Goal: Information Seeking & Learning: Learn about a topic

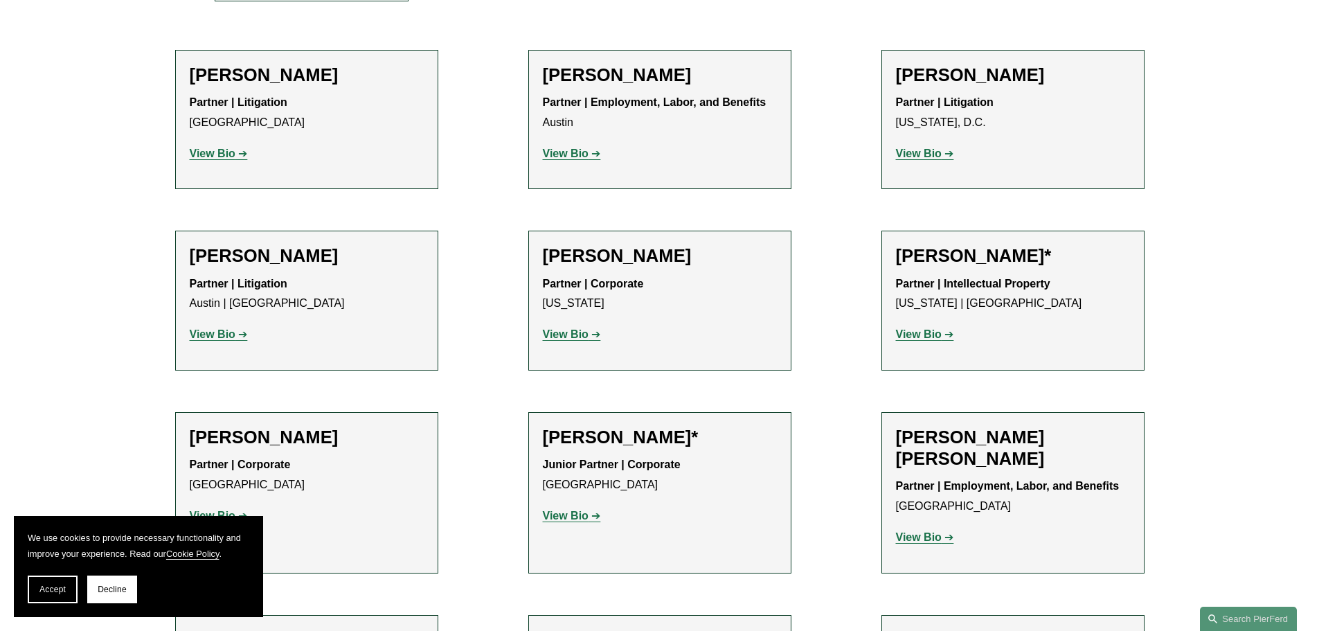
scroll to position [346, 0]
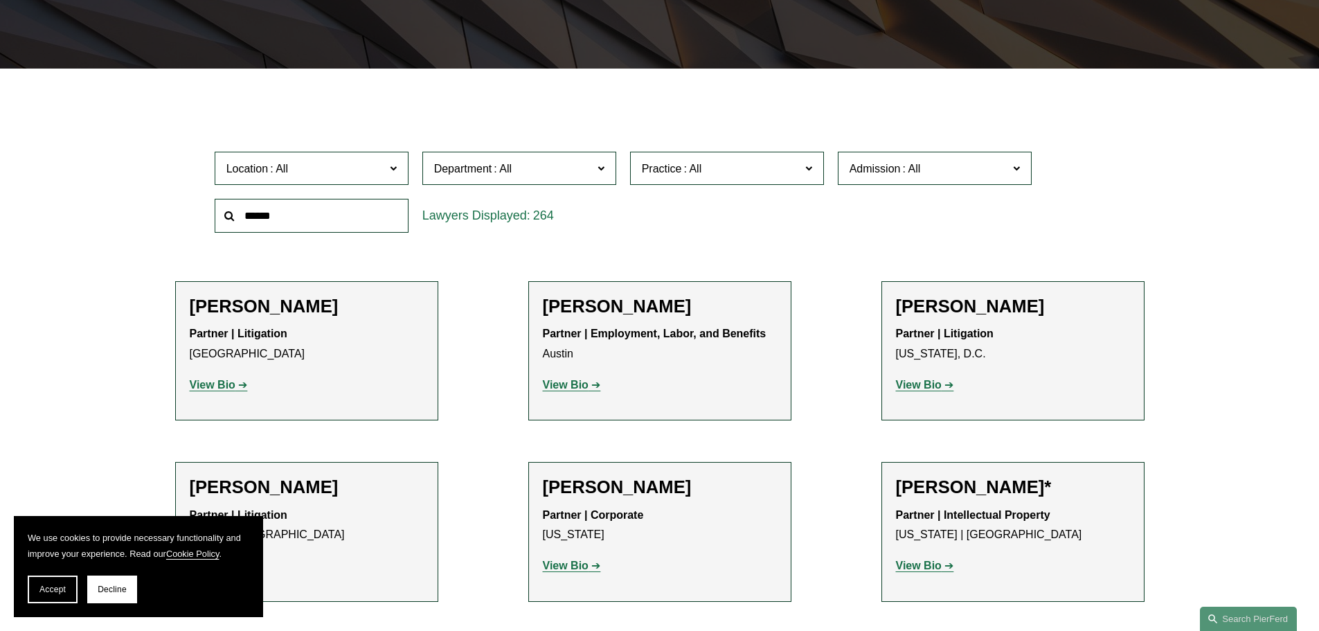
click at [222, 390] on strong "View Bio" at bounding box center [213, 385] width 46 height 12
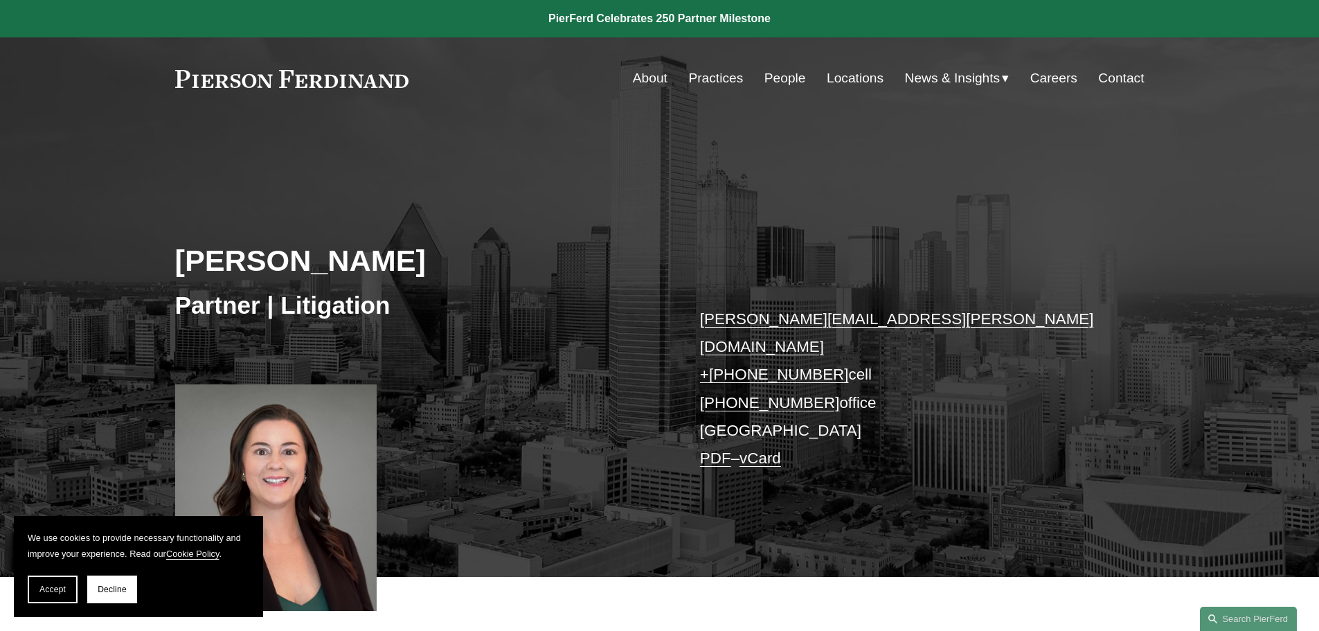
click at [326, 422] on div at bounding box center [276, 497] width 202 height 226
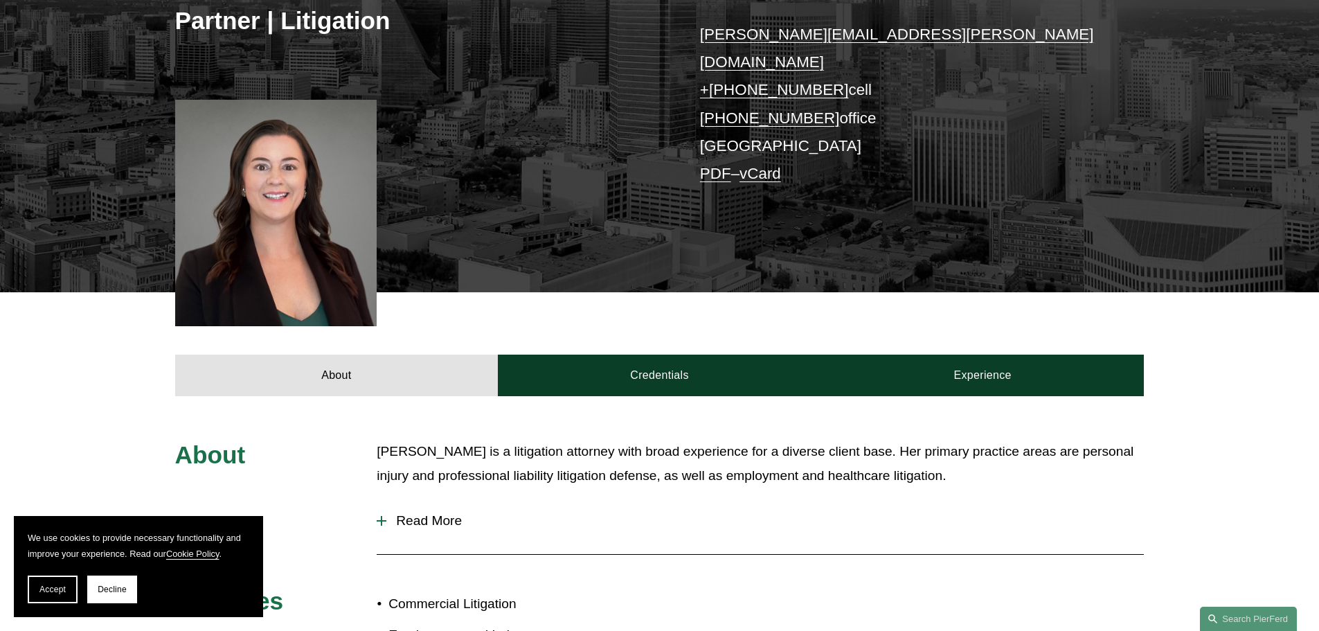
scroll to position [554, 0]
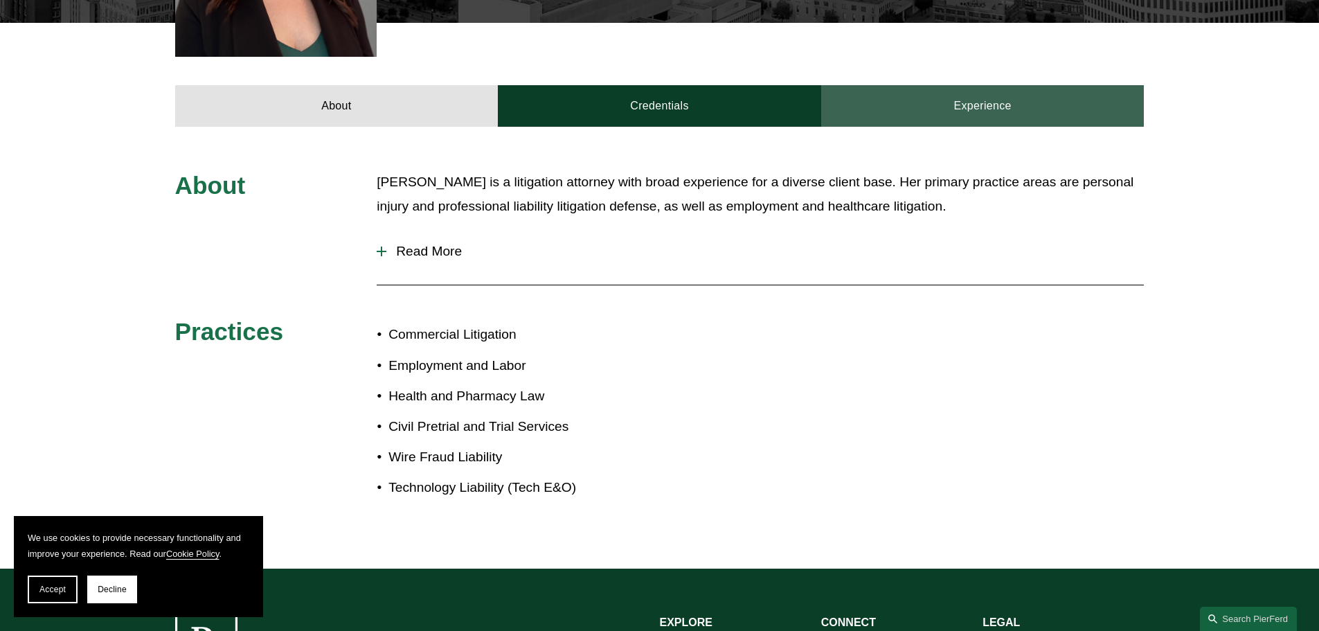
click at [965, 98] on link "Experience" at bounding box center [982, 106] width 323 height 42
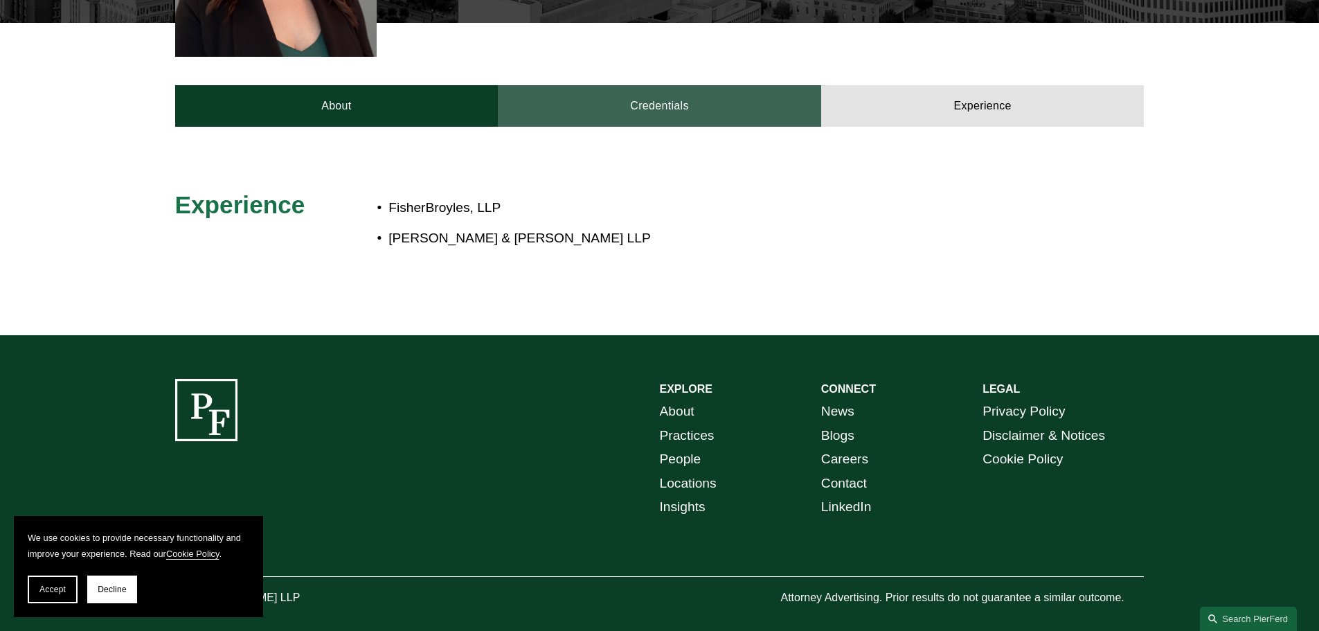
click at [722, 89] on link "Credentials" at bounding box center [659, 106] width 323 height 42
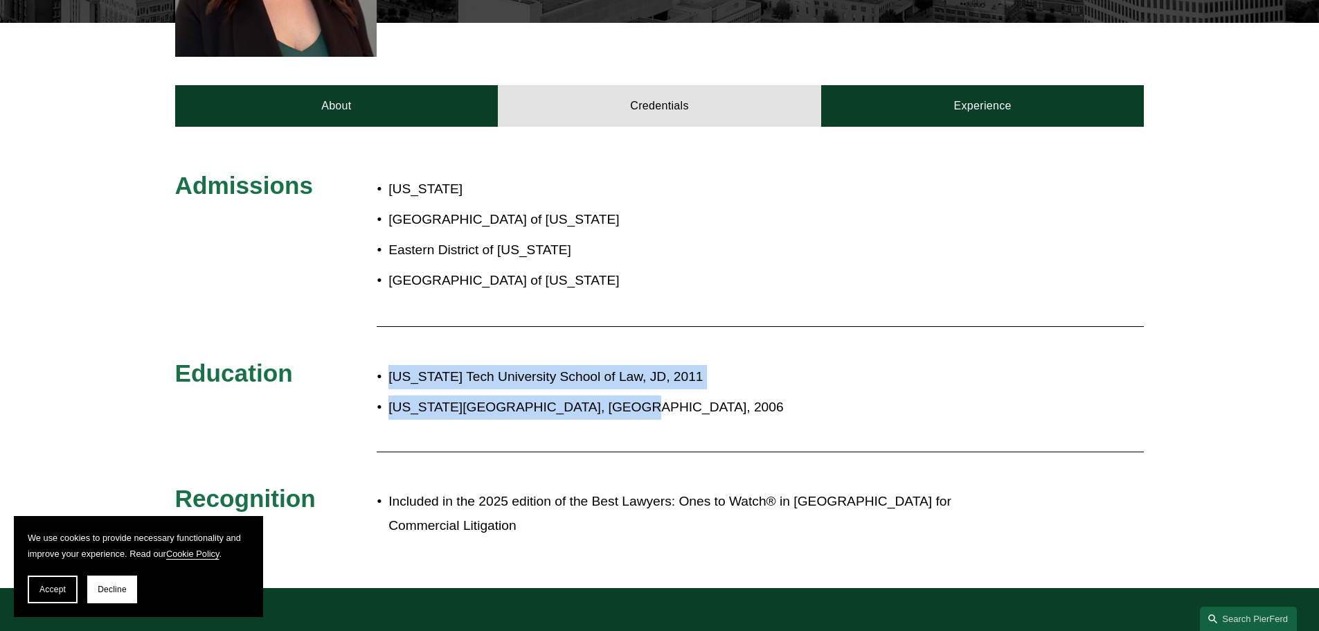
drag, startPoint x: 621, startPoint y: 385, endPoint x: 388, endPoint y: 355, distance: 234.6
click at [388, 365] on ul "[US_STATE][GEOGRAPHIC_DATA], JD, 2011 [US_STATE][GEOGRAPHIC_DATA], [GEOGRAPHIC_…" at bounding box center [700, 392] width 646 height 55
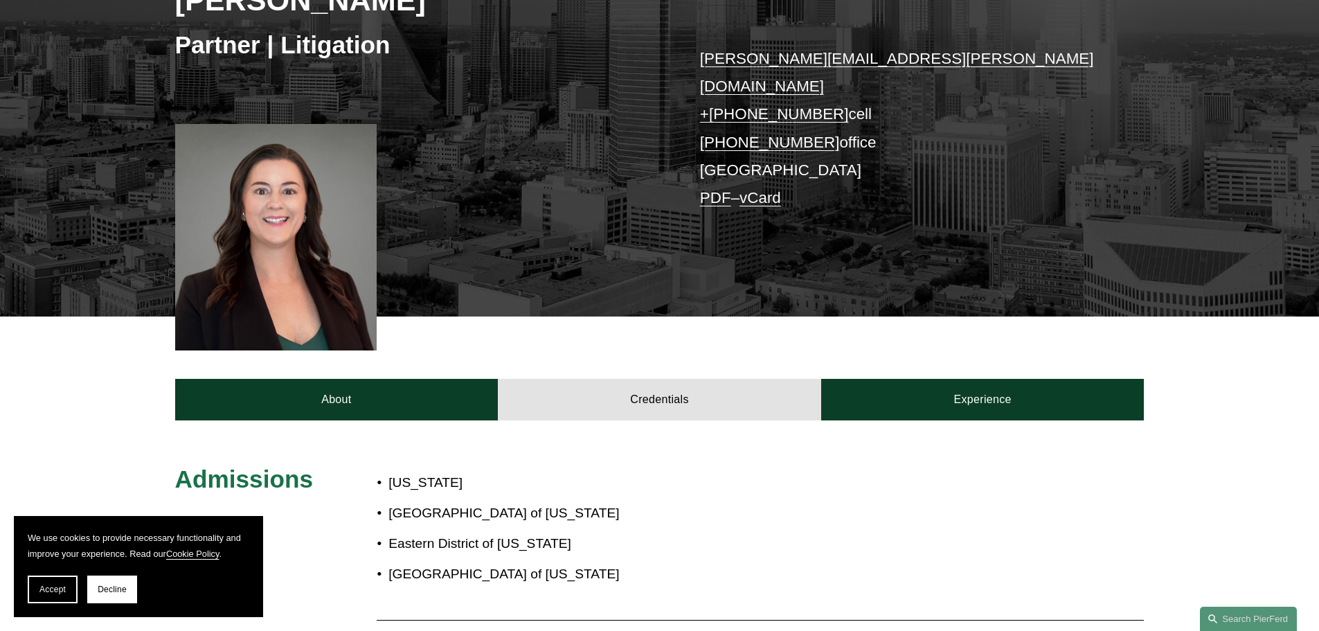
scroll to position [0, 0]
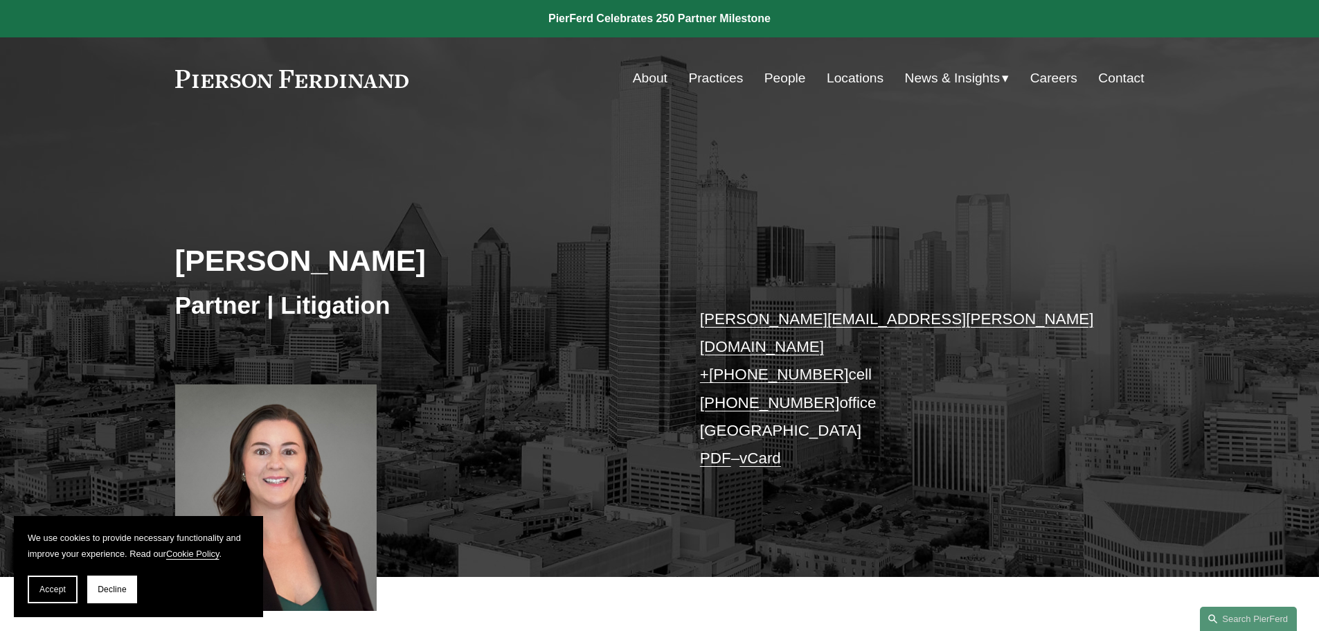
click at [775, 78] on link "People" at bounding box center [786, 78] width 42 height 26
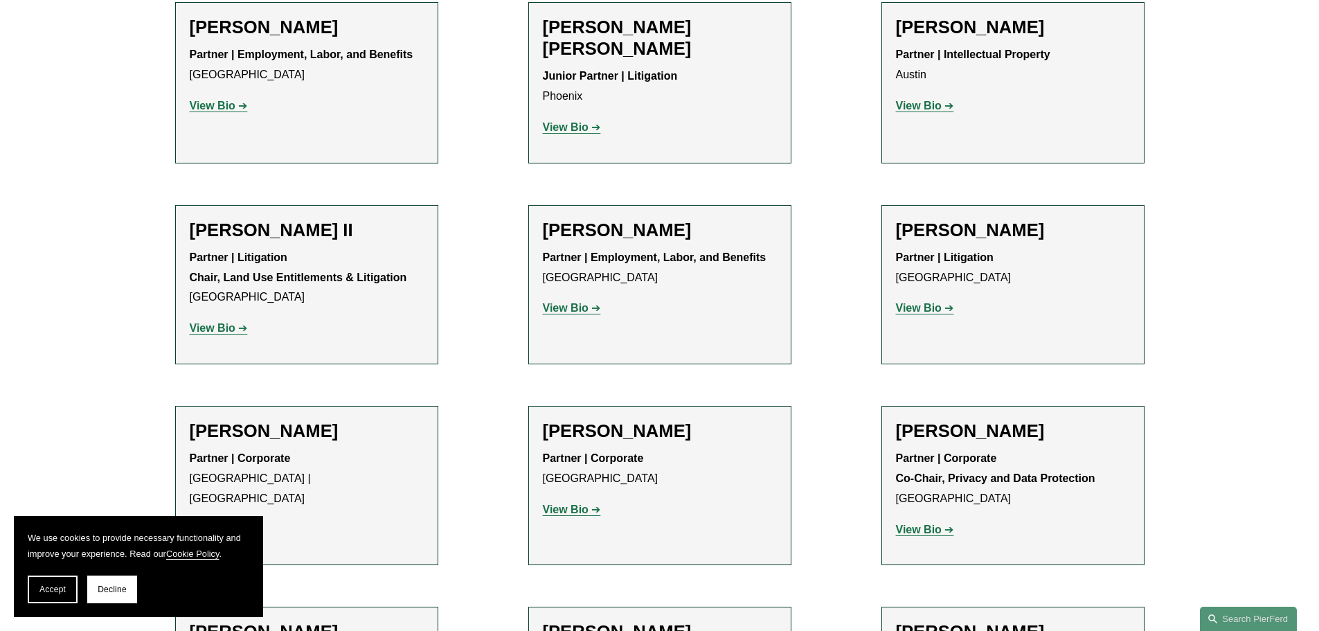
scroll to position [1593, 0]
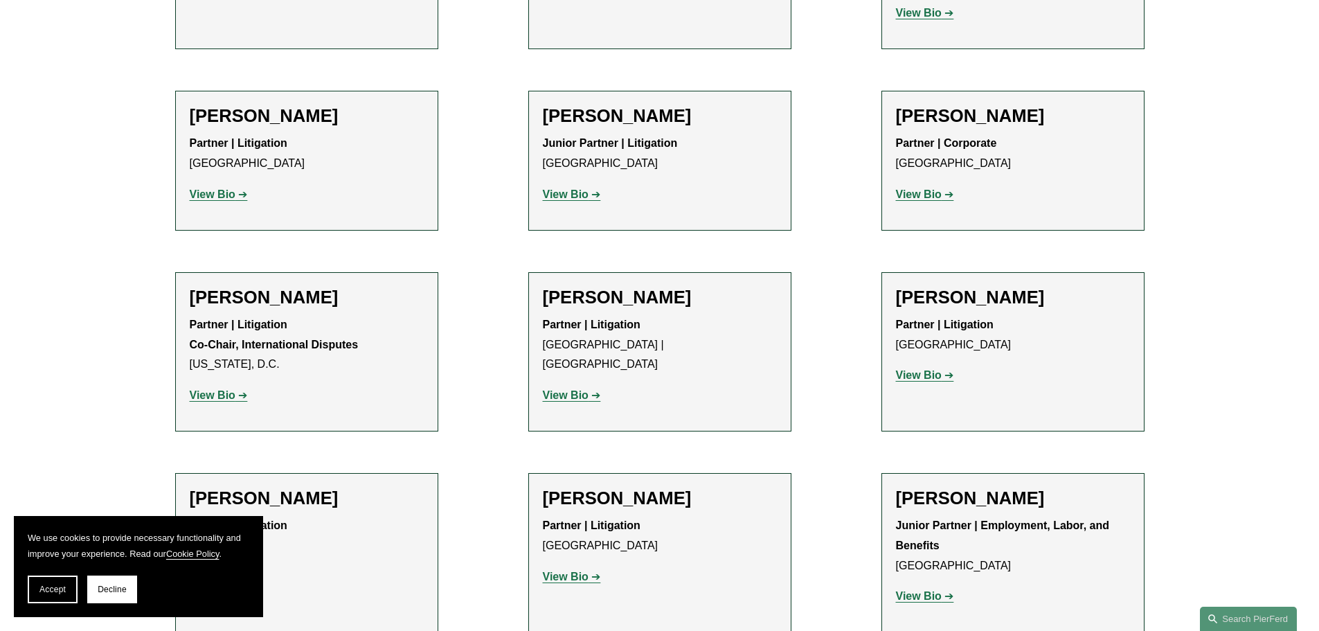
scroll to position [2562, 0]
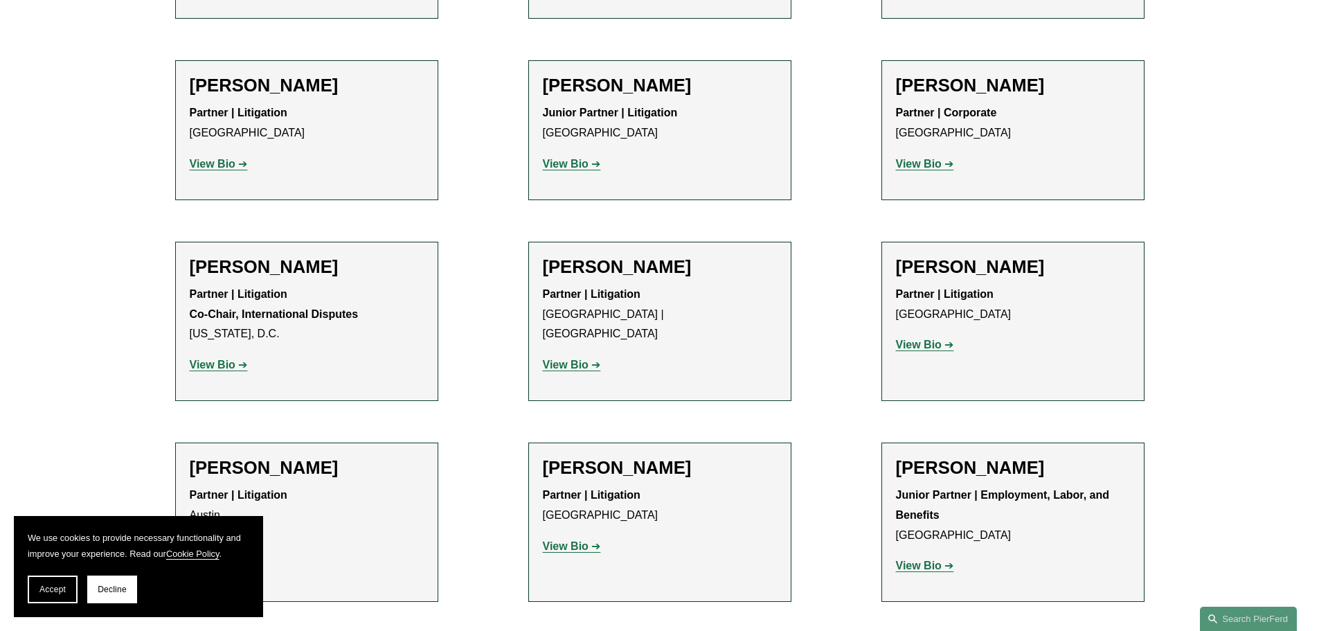
click at [223, 540] on strong "View Bio" at bounding box center [213, 546] width 46 height 12
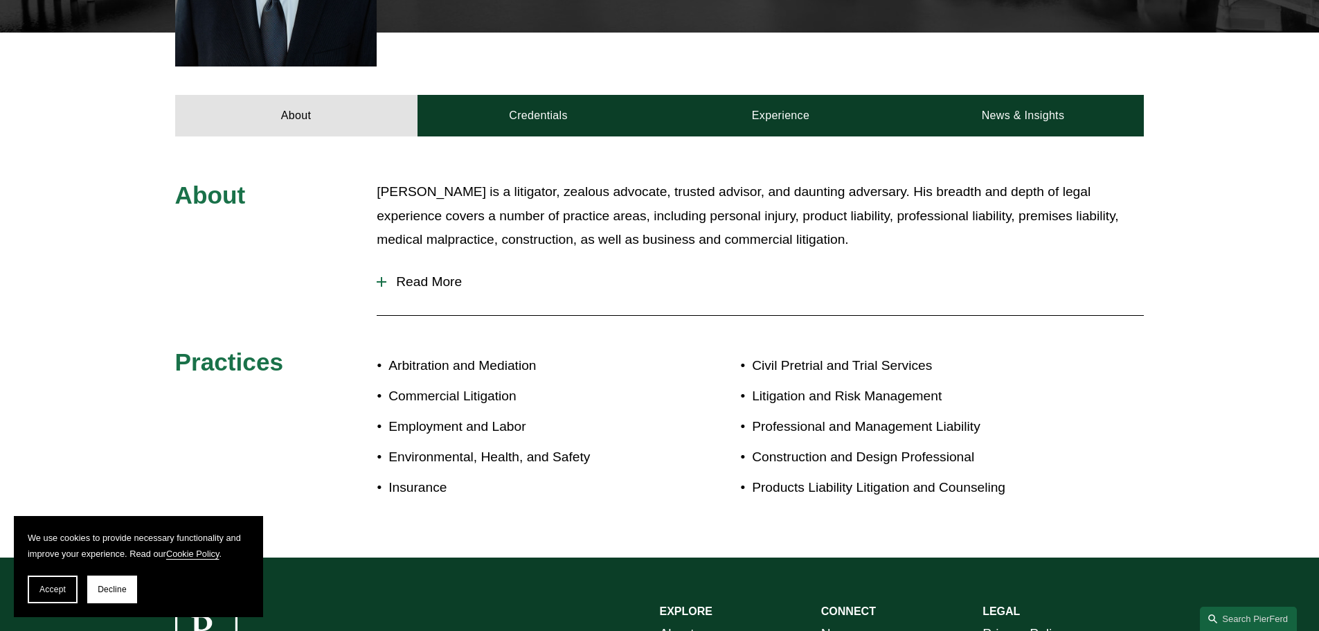
scroll to position [416, 0]
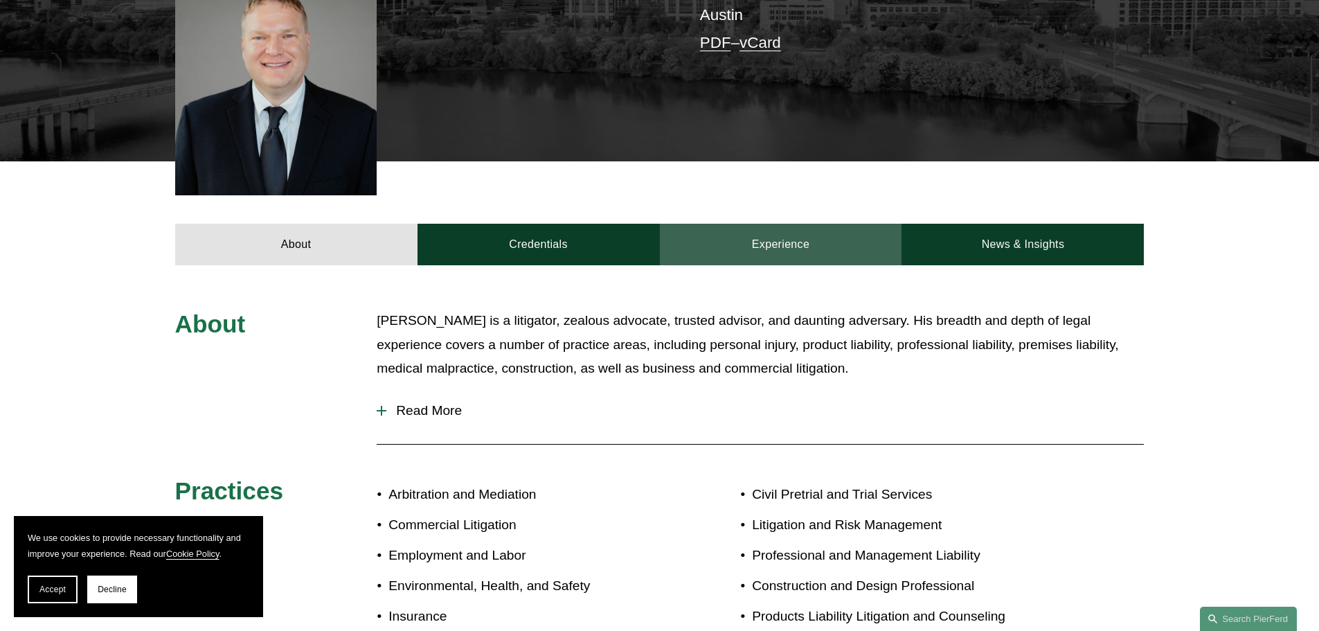
click at [795, 224] on link "Experience" at bounding box center [781, 245] width 242 height 42
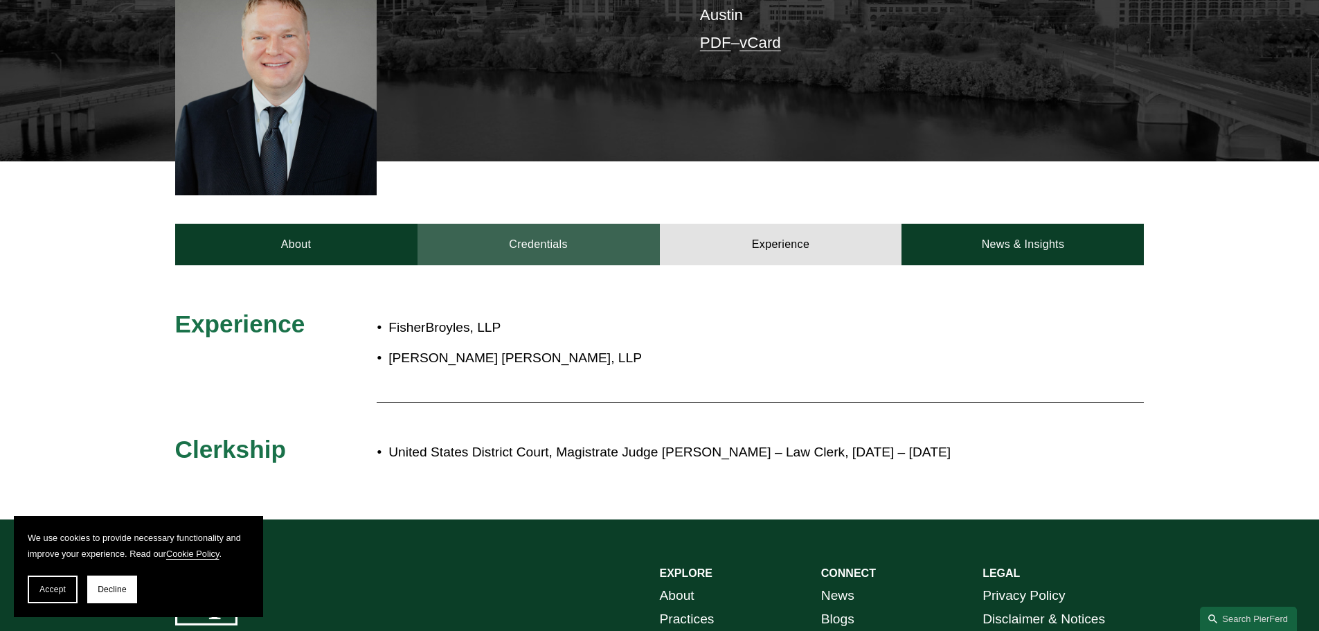
click at [546, 227] on link "Credentials" at bounding box center [539, 245] width 242 height 42
